Goal: Information Seeking & Learning: Find specific page/section

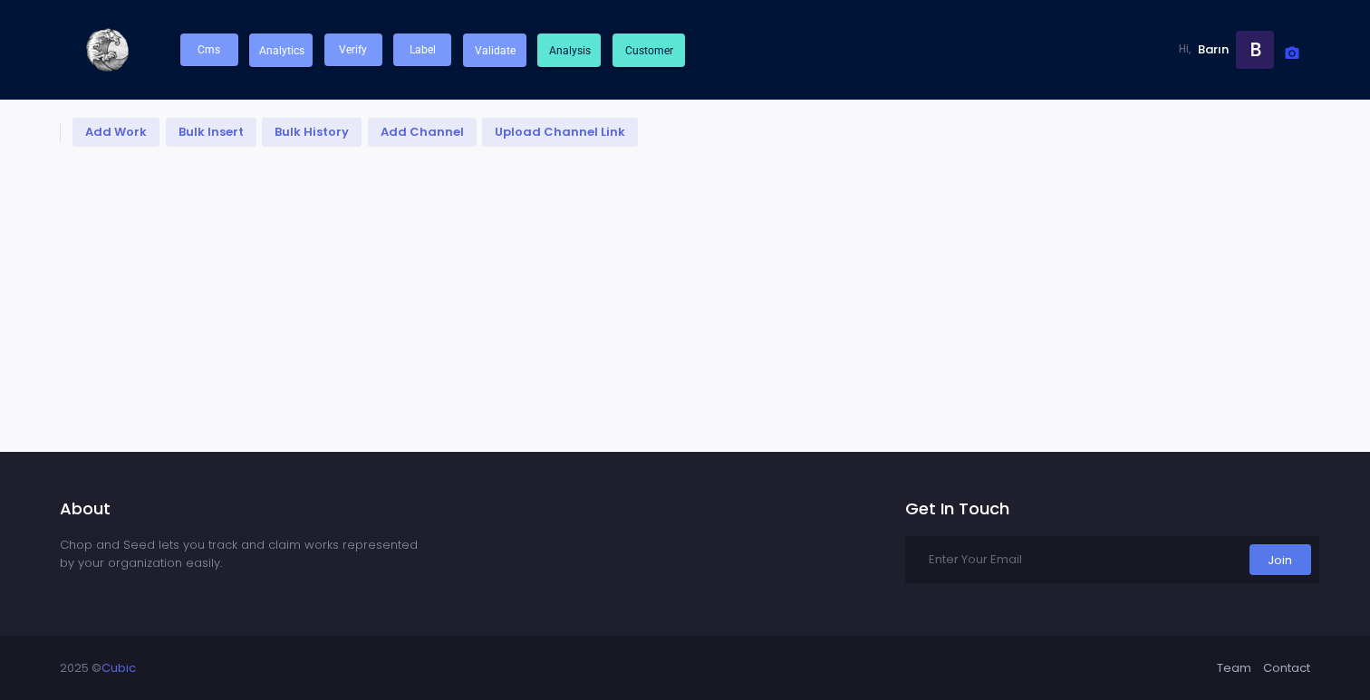
click at [275, 45] on span "Analytics" at bounding box center [281, 50] width 45 height 13
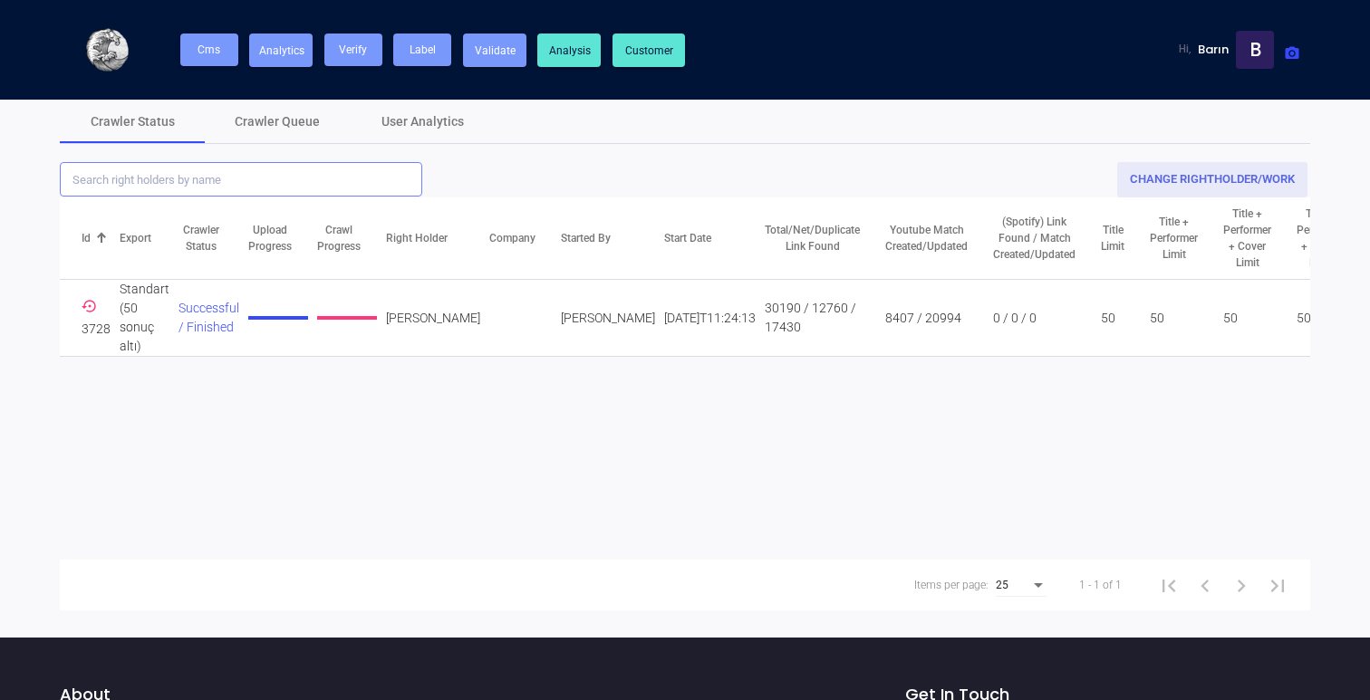
click at [226, 177] on input "text" at bounding box center [241, 179] width 362 height 34
type input "Barış Man"
click at [203, 45] on span "Cms" at bounding box center [209, 49] width 23 height 13
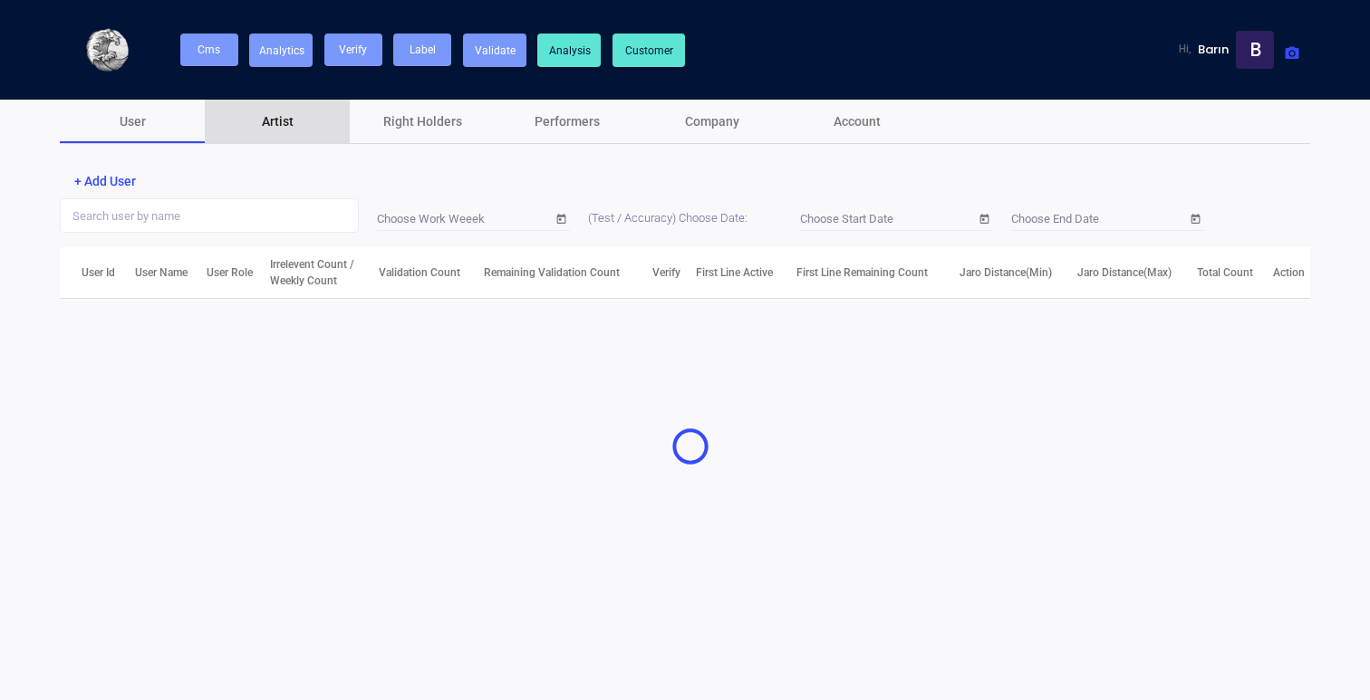
click at [315, 131] on div "Artist" at bounding box center [277, 121] width 145 height 43
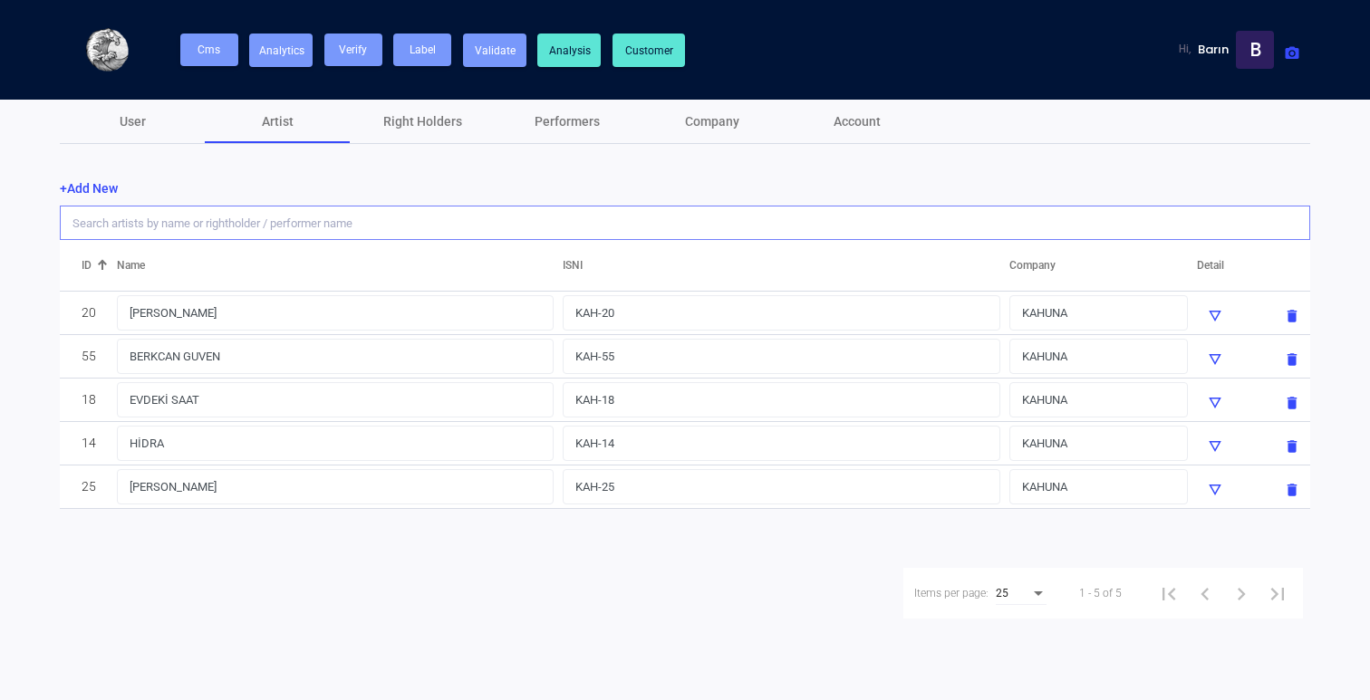
click at [243, 230] on input "text" at bounding box center [685, 223] width 1250 height 34
type input "Barış"
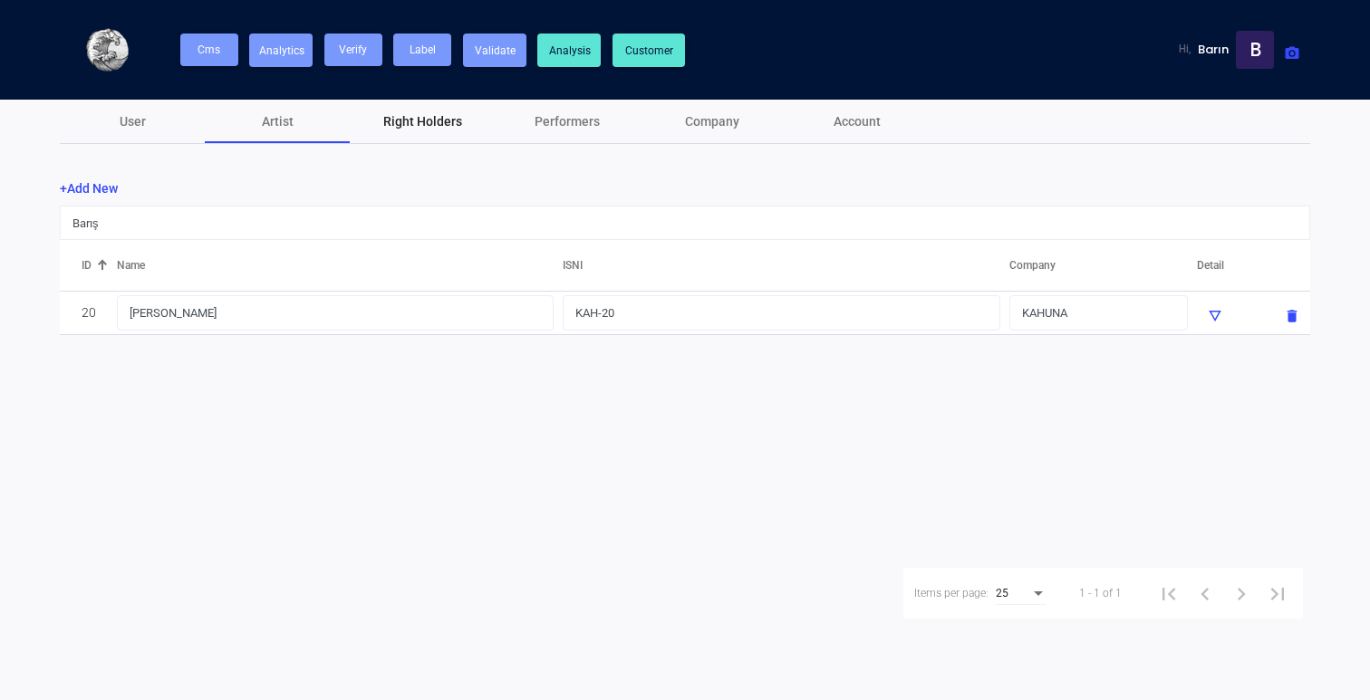
click at [401, 112] on div "Right Holders" at bounding box center [422, 121] width 79 height 19
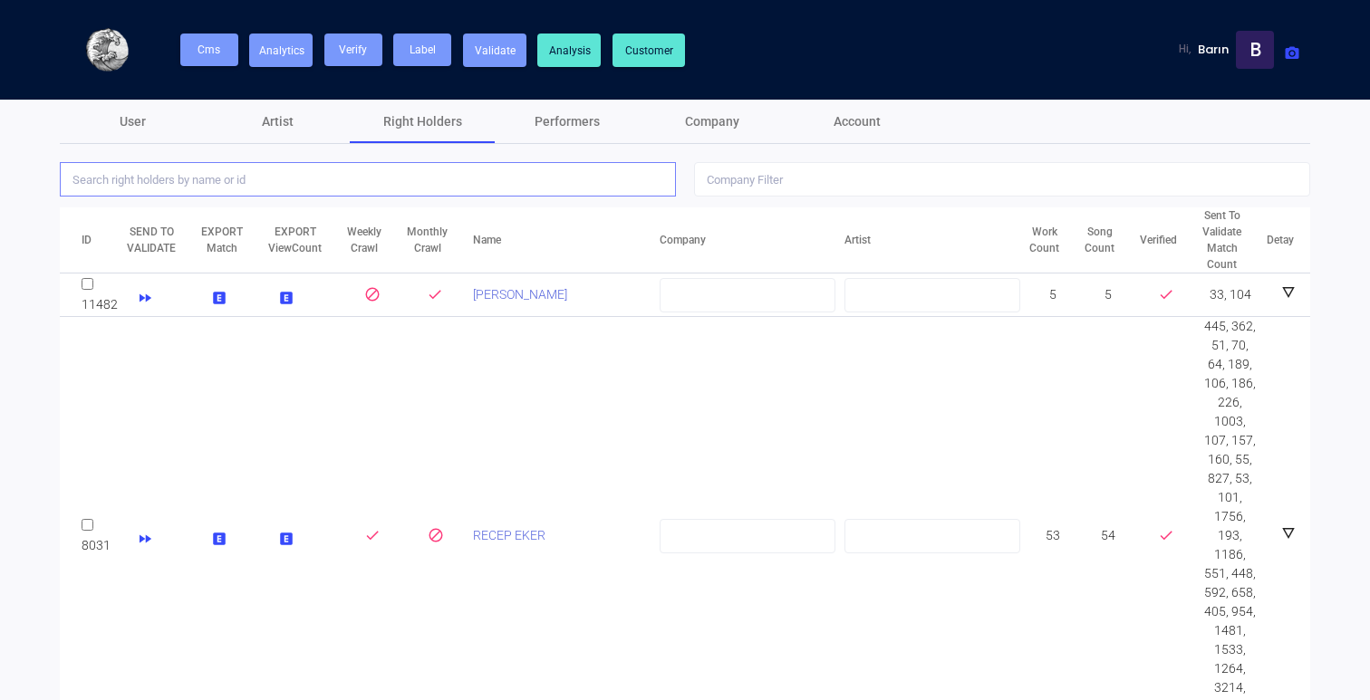
click at [222, 180] on input "text" at bounding box center [368, 179] width 616 height 34
type input "[PERSON_NAME]"
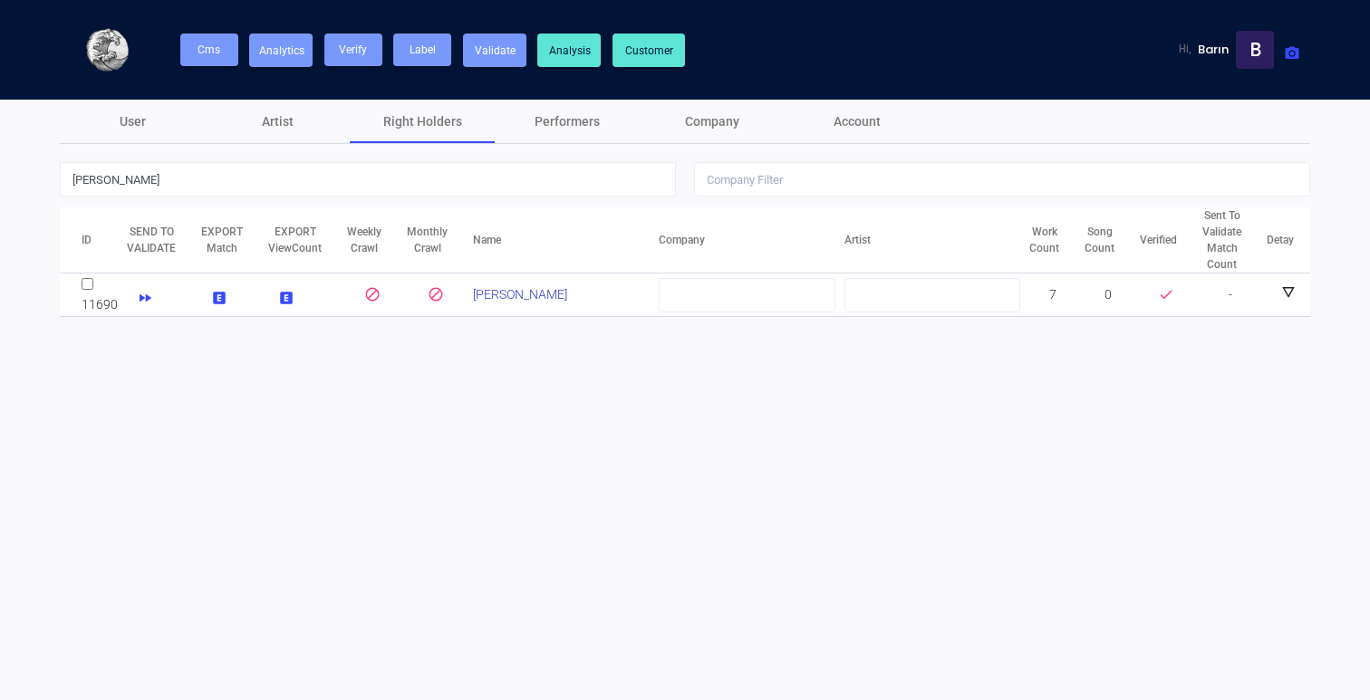
click at [499, 298] on link "[PERSON_NAME]" at bounding box center [520, 294] width 94 height 14
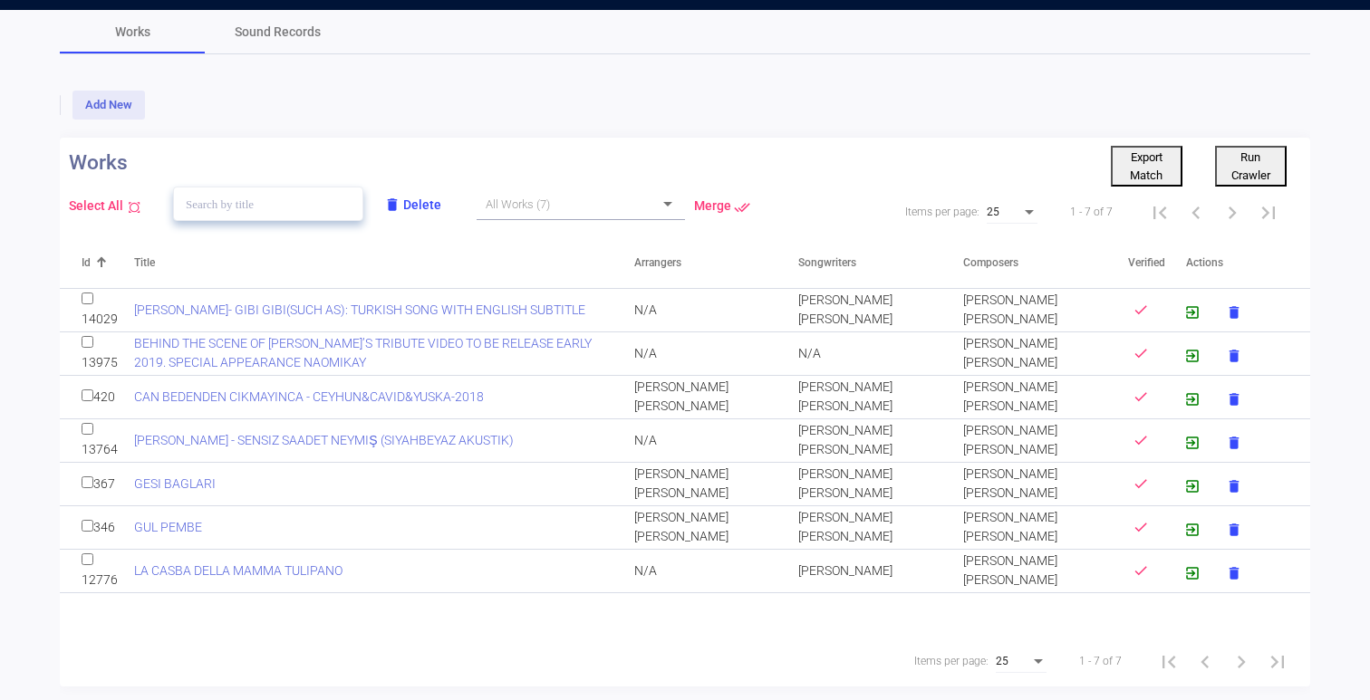
scroll to position [209, 0]
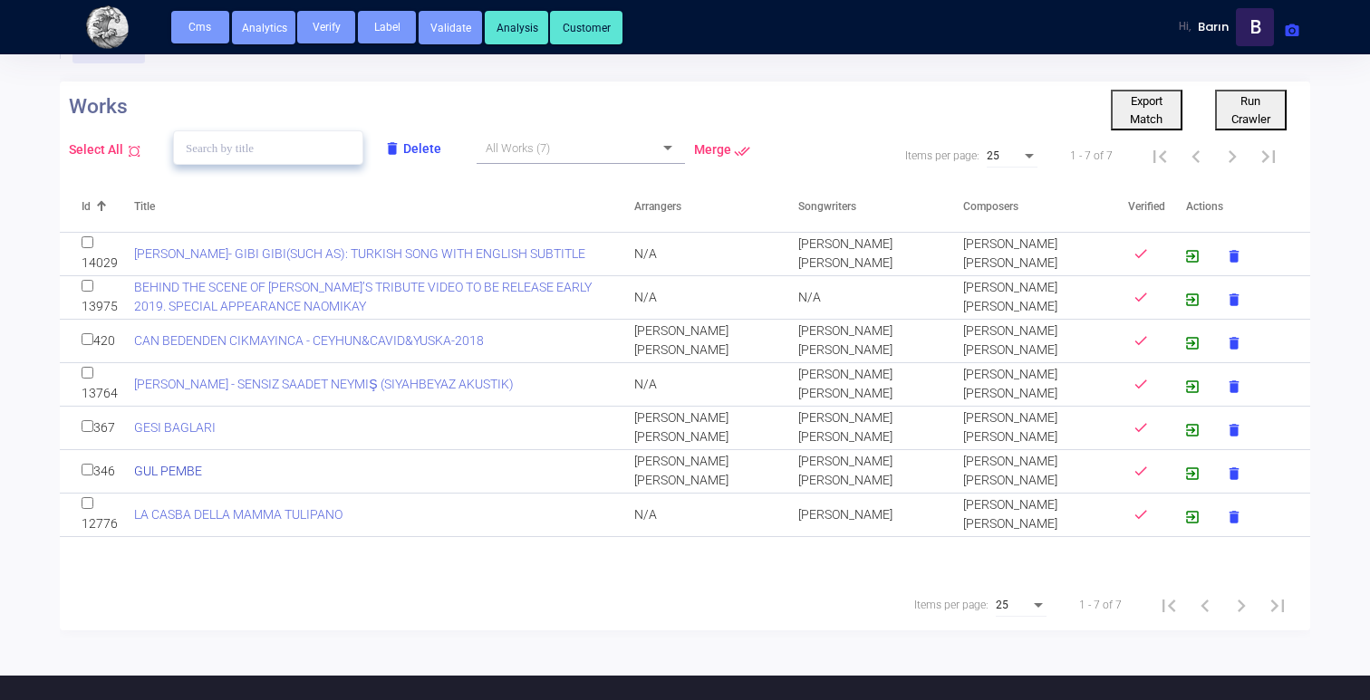
click at [181, 466] on link "gul pembe" at bounding box center [168, 471] width 68 height 14
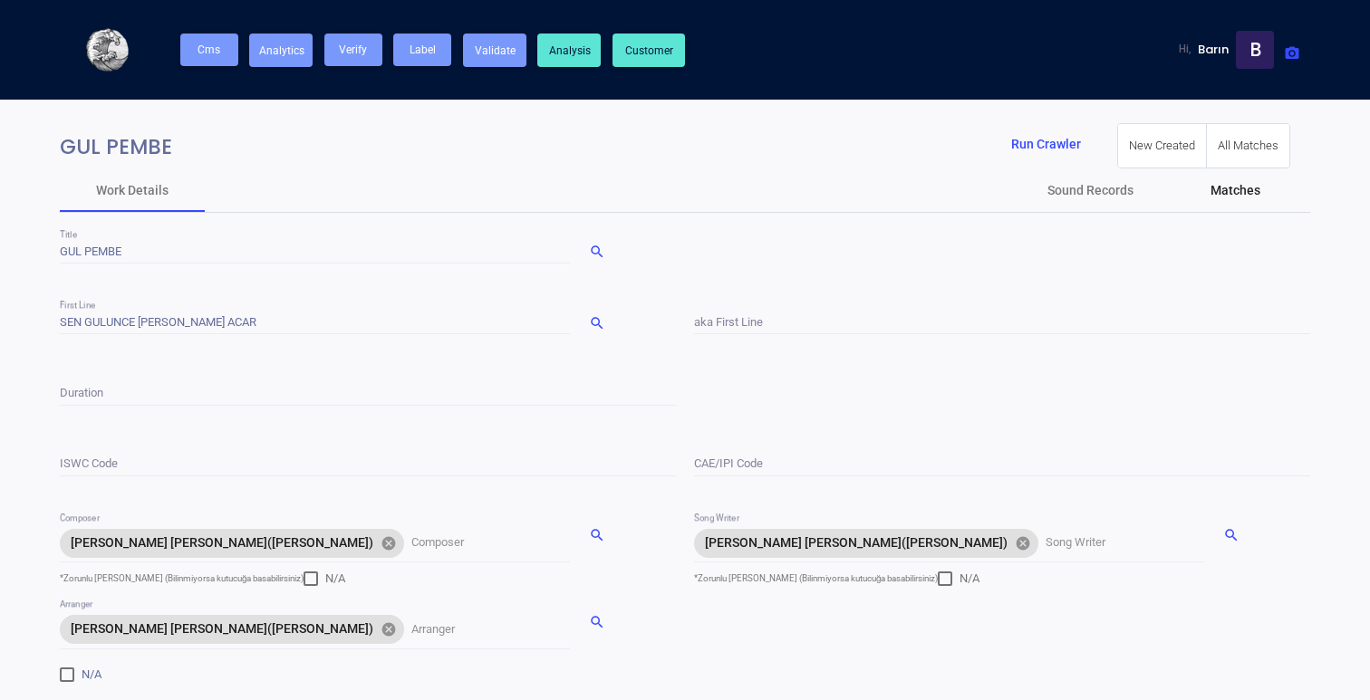
click at [1243, 205] on div "Matches" at bounding box center [1235, 190] width 145 height 43
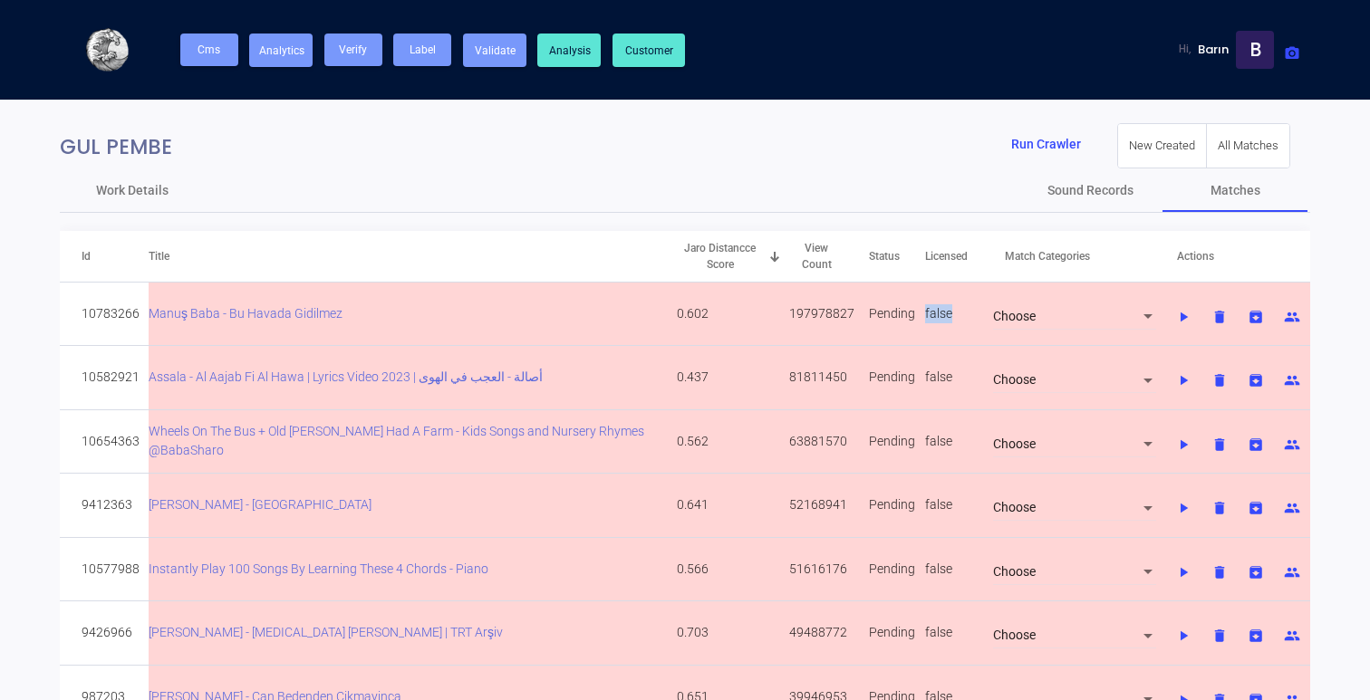
drag, startPoint x: 920, startPoint y: 308, endPoint x: 977, endPoint y: 308, distance: 57.1
click at [977, 308] on tr "10783266 [PERSON_NAME] - Bu Havada Gidilmez 0.602 197978827 Pending false Choos…" at bounding box center [685, 314] width 1250 height 64
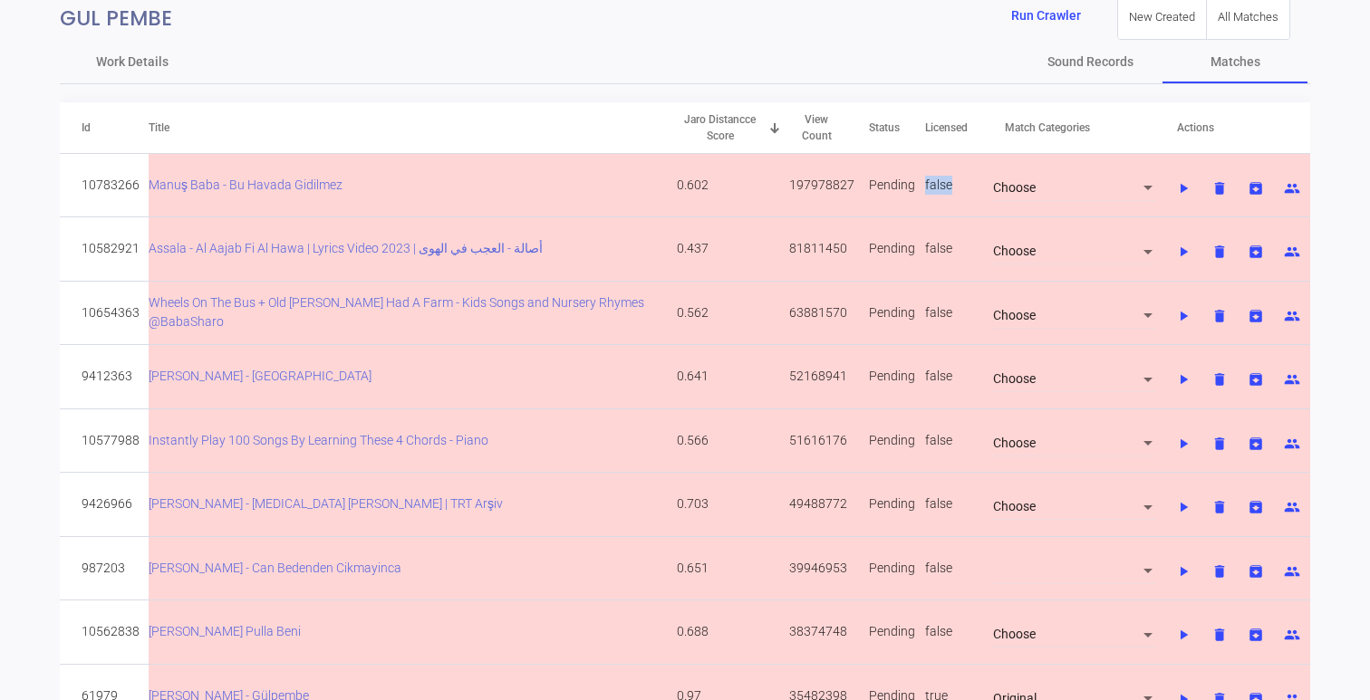
scroll to position [114, 0]
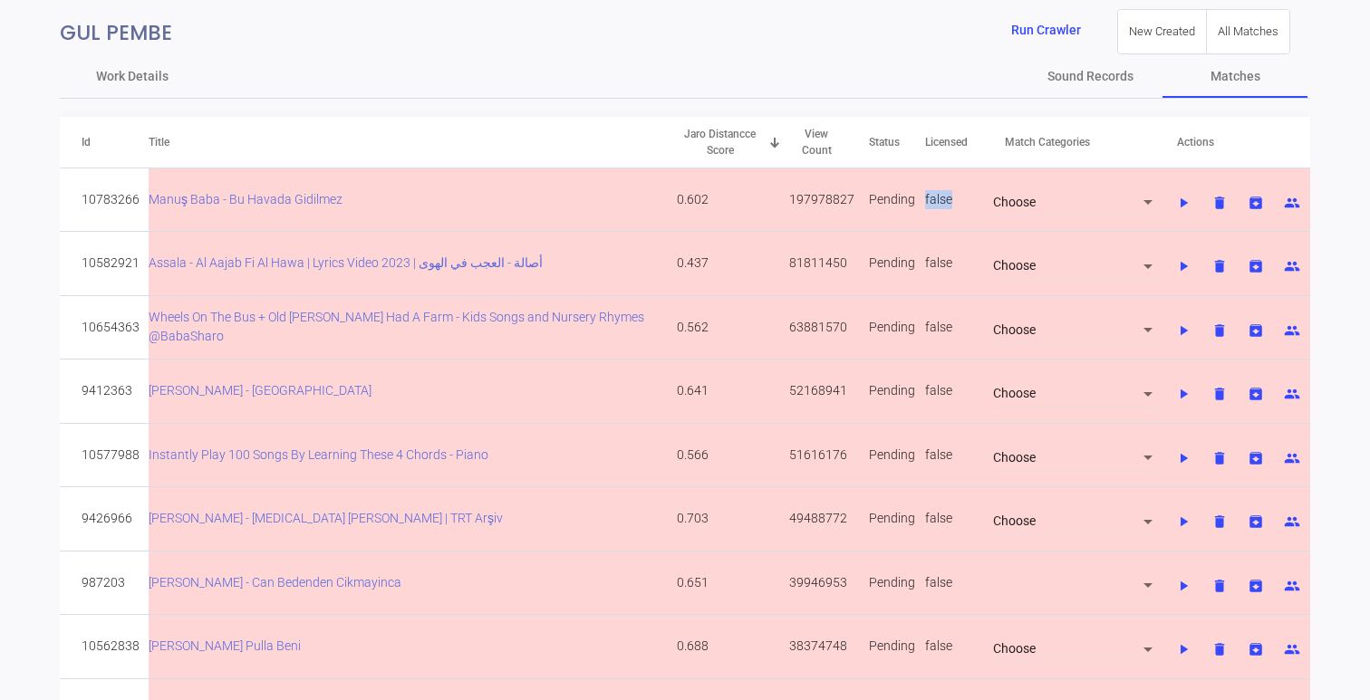
click at [742, 148] on button "Jaro Distancce Score" at bounding box center [721, 142] width 88 height 33
click at [720, 146] on button "Jaro Distancce Score" at bounding box center [721, 142] width 88 height 33
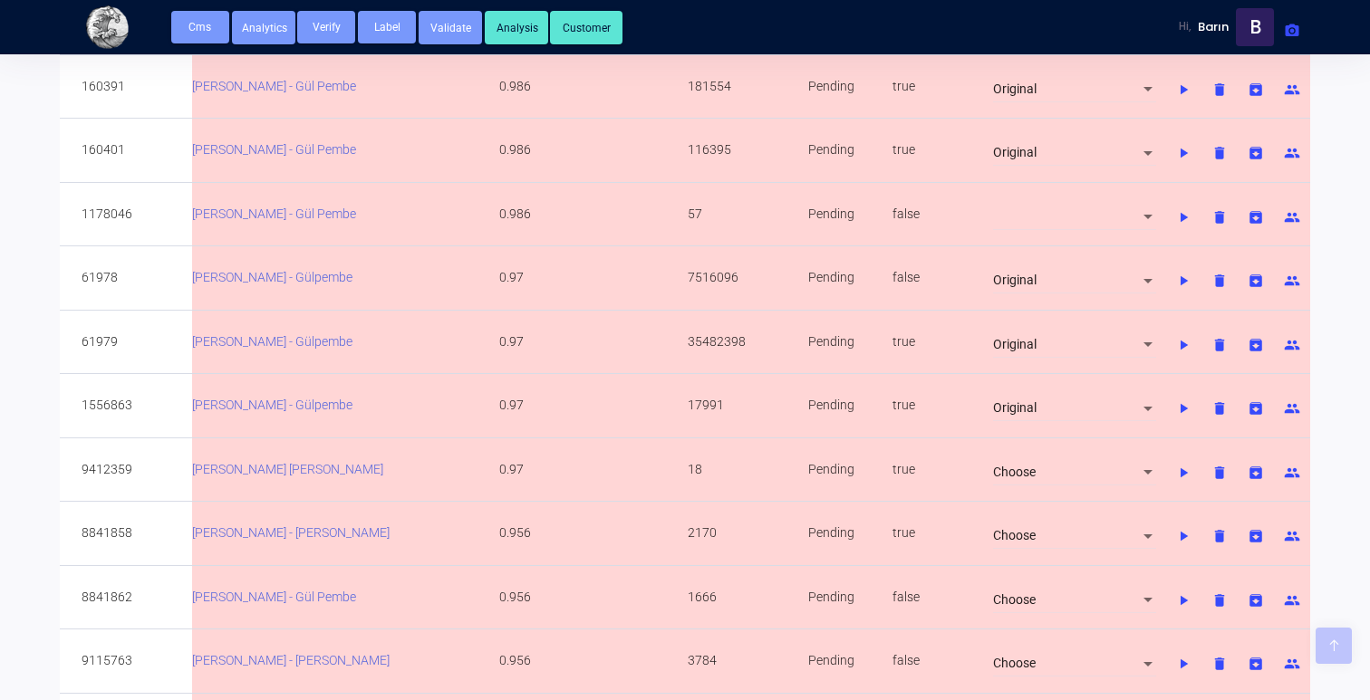
scroll to position [179, 0]
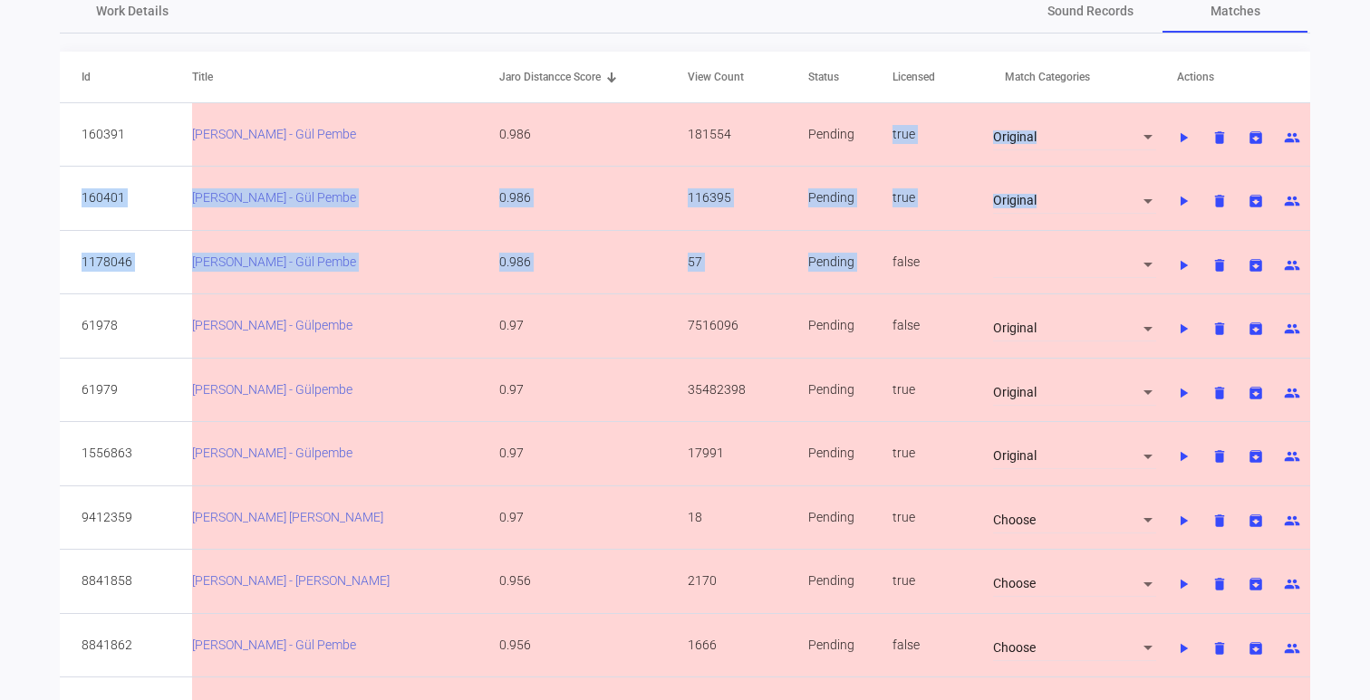
drag, startPoint x: 878, startPoint y: 132, endPoint x: 902, endPoint y: 252, distance: 122.1
click at [902, 252] on td "false" at bounding box center [943, 262] width 101 height 64
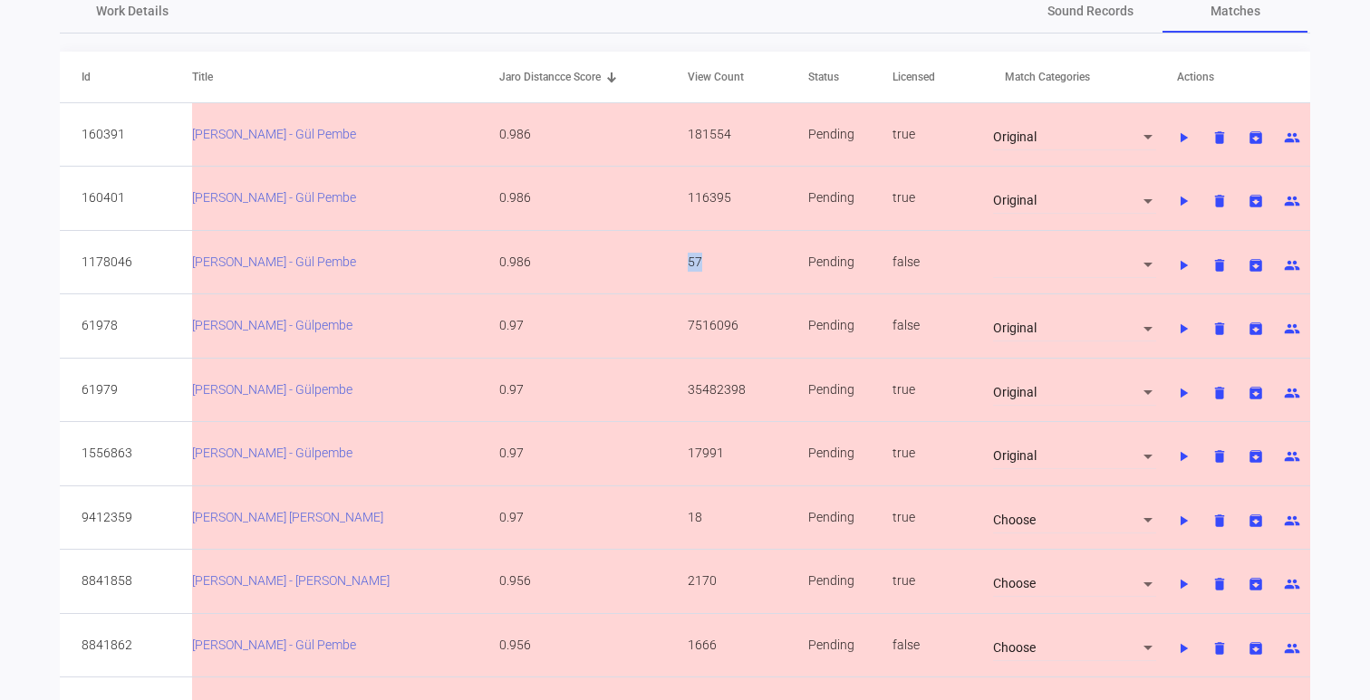
drag, startPoint x: 679, startPoint y: 264, endPoint x: 651, endPoint y: 264, distance: 28.1
click at [651, 264] on tr "1178046 [PERSON_NAME] - Gül Pembe 0.986 57 Pending false play_arrow delete arch…" at bounding box center [685, 262] width 1250 height 64
click at [688, 264] on td "57" at bounding box center [748, 262] width 121 height 64
drag, startPoint x: 964, startPoint y: 275, endPoint x: 664, endPoint y: 258, distance: 300.4
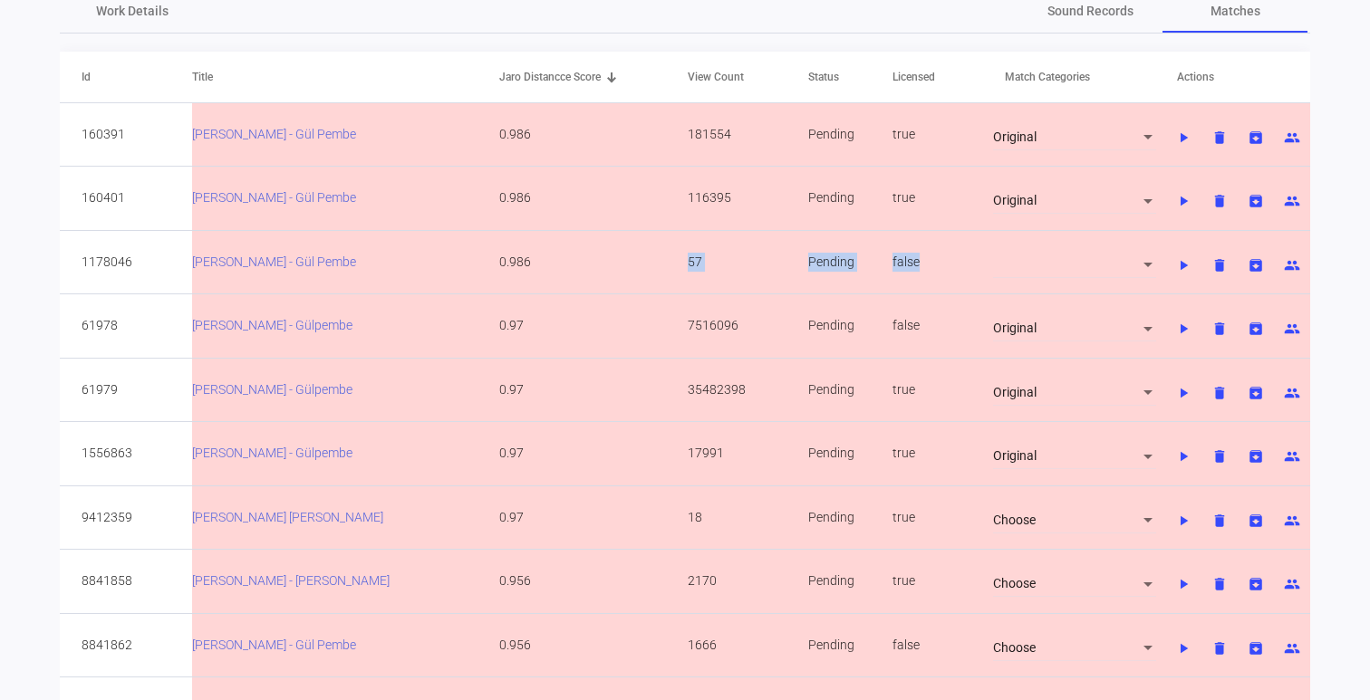
click at [664, 258] on tr "1178046 [PERSON_NAME] - Gül Pembe 0.986 57 Pending false play_arrow delete arch…" at bounding box center [685, 262] width 1250 height 64
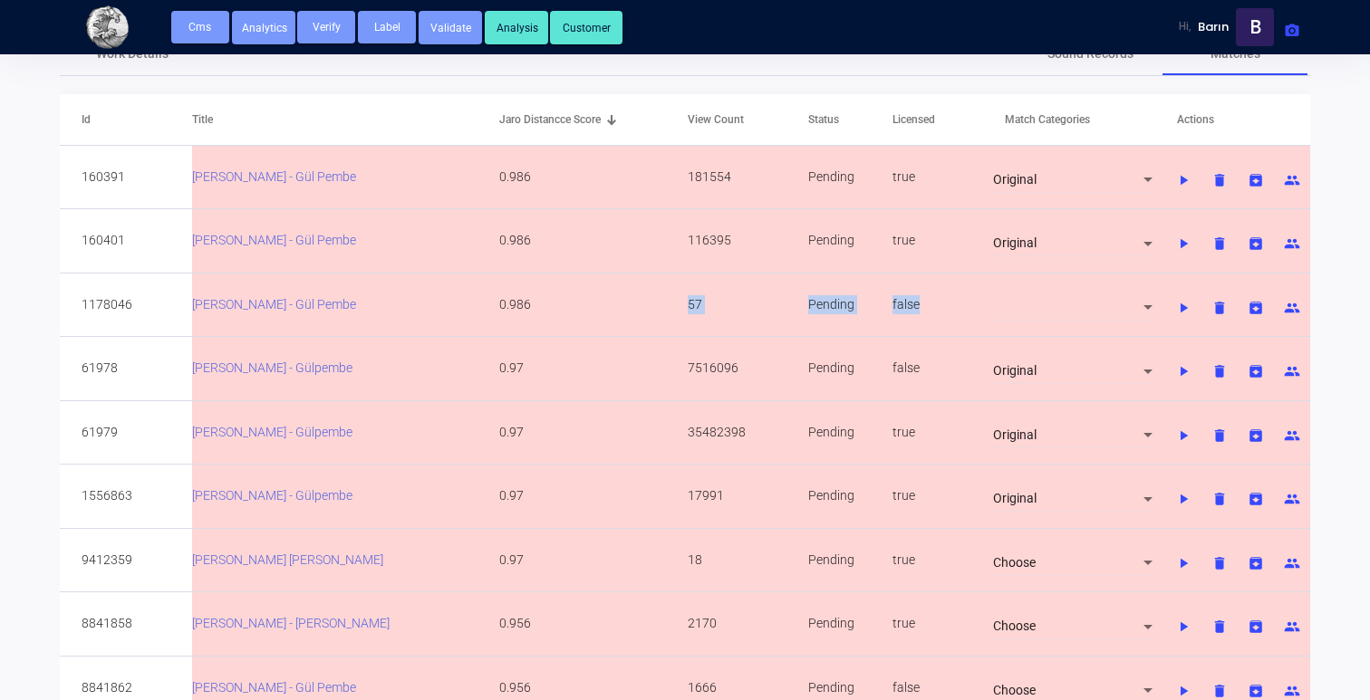
scroll to position [245, 0]
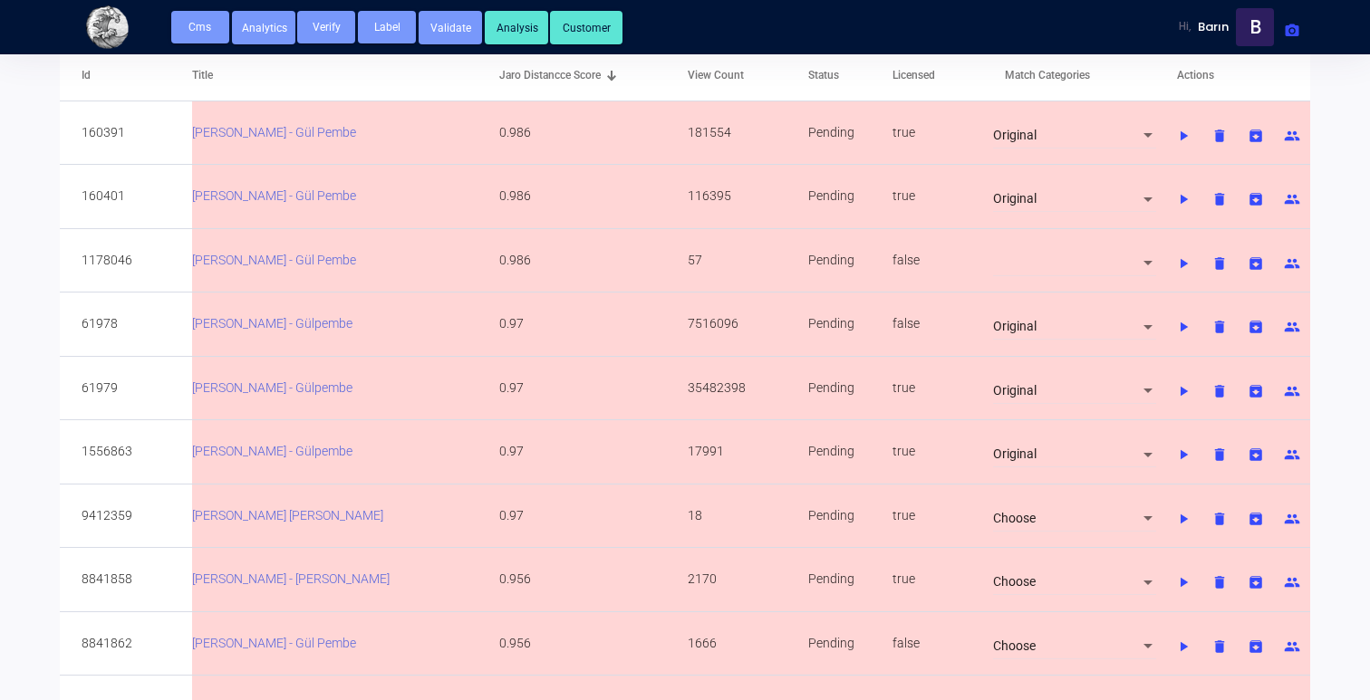
click at [694, 338] on td "7516096" at bounding box center [748, 325] width 121 height 64
drag, startPoint x: 650, startPoint y: 328, endPoint x: 909, endPoint y: 327, distance: 259.2
click at [909, 327] on tr "61978 [PERSON_NAME] - Gülpembe 0.97 7516096 Pending false Original play_arrow d…" at bounding box center [685, 325] width 1250 height 64
click at [689, 324] on td "7516096" at bounding box center [748, 325] width 121 height 64
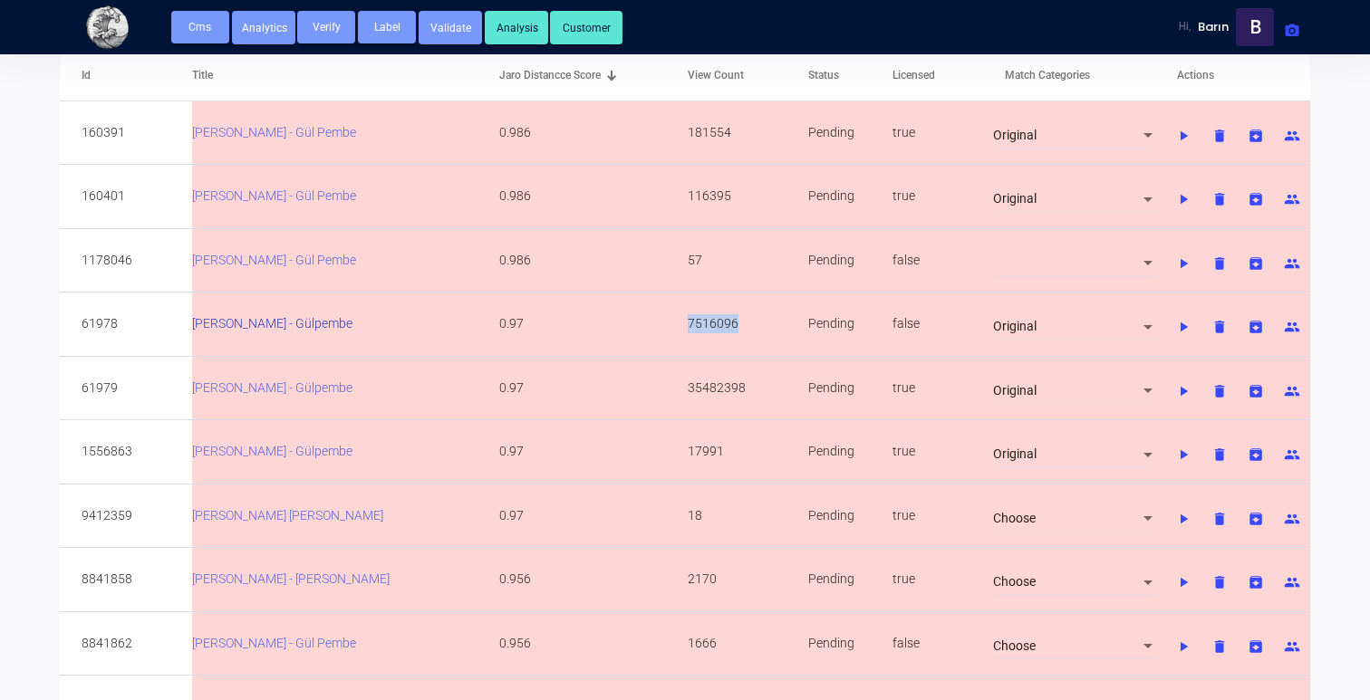
click at [284, 323] on link "[PERSON_NAME] - Gülpembe" at bounding box center [272, 323] width 160 height 14
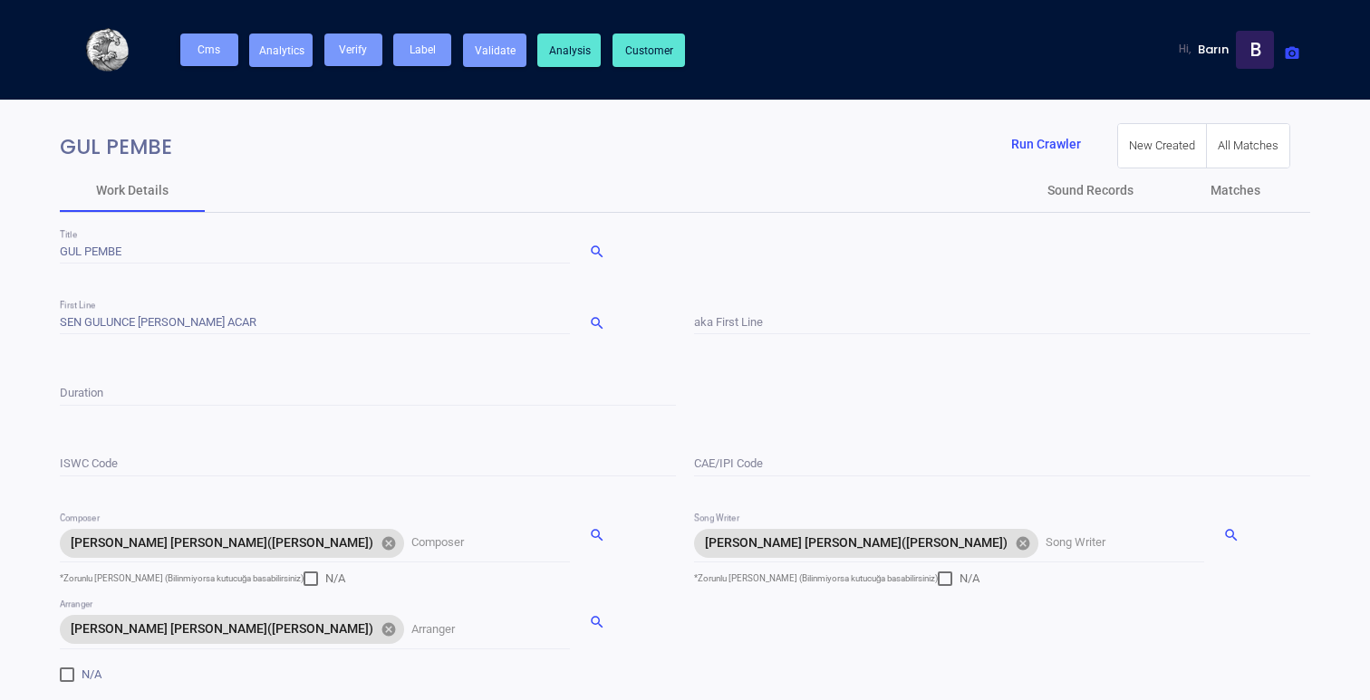
click at [894, 190] on div "Work Details Sound Records Matches" at bounding box center [685, 190] width 1250 height 43
click at [89, 57] on img at bounding box center [105, 50] width 91 height 91
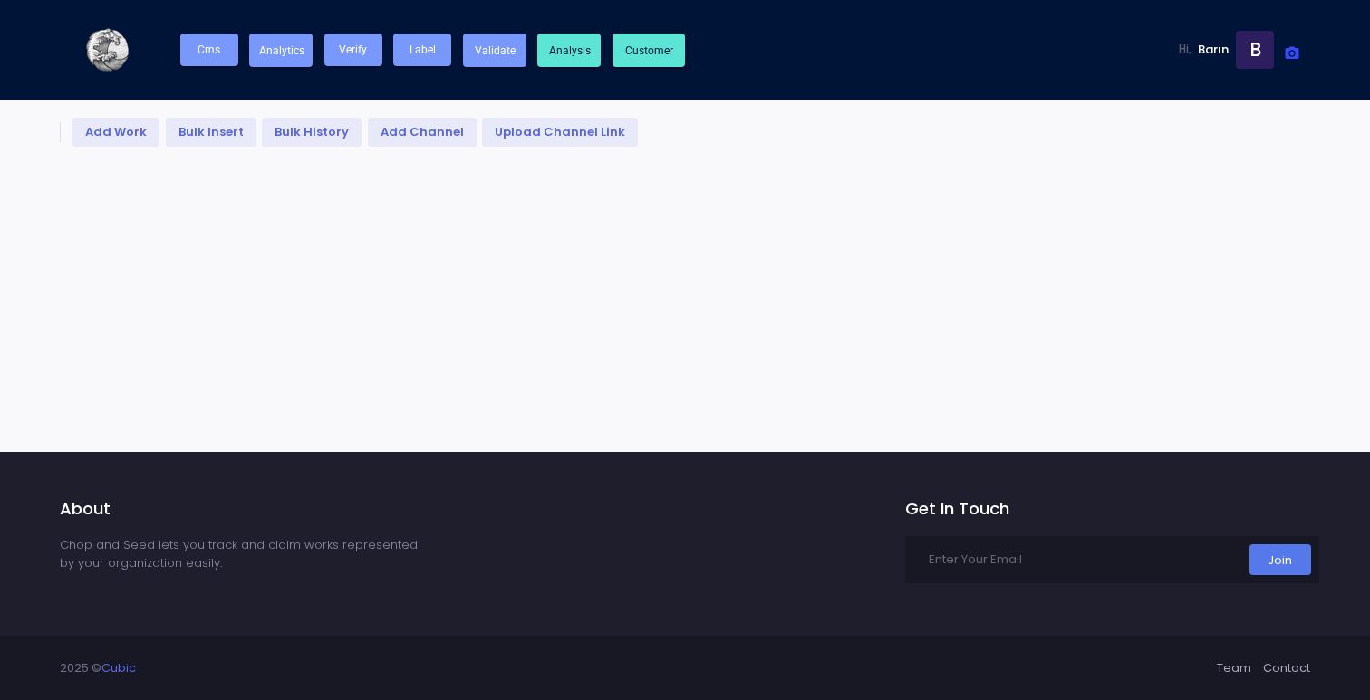
click at [840, 195] on div "Add Work Bulk Insert Bulk History Add Channel Upload Channel Link" at bounding box center [685, 276] width 1250 height 352
